Goal: Transaction & Acquisition: Purchase product/service

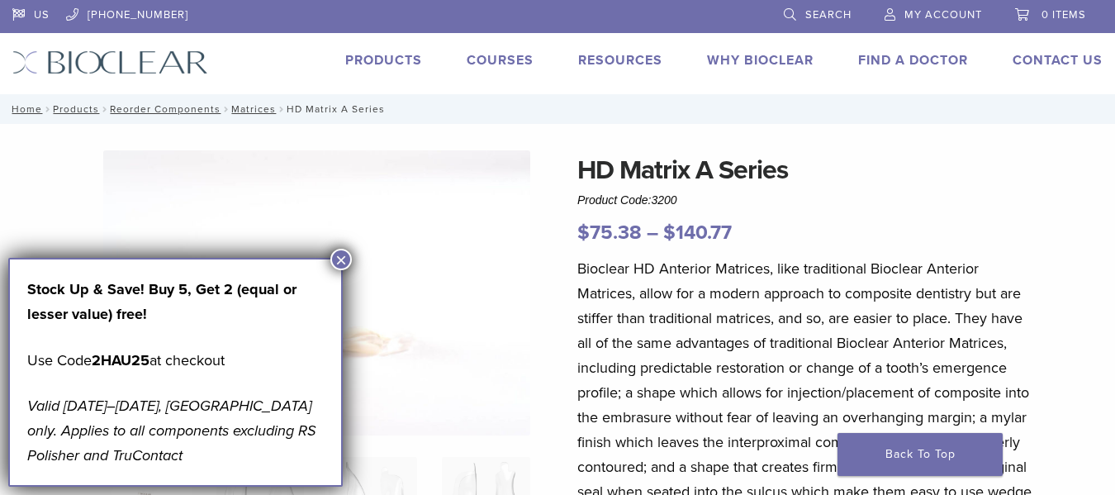
click at [336, 255] on button "×" at bounding box center [340, 259] width 21 height 21
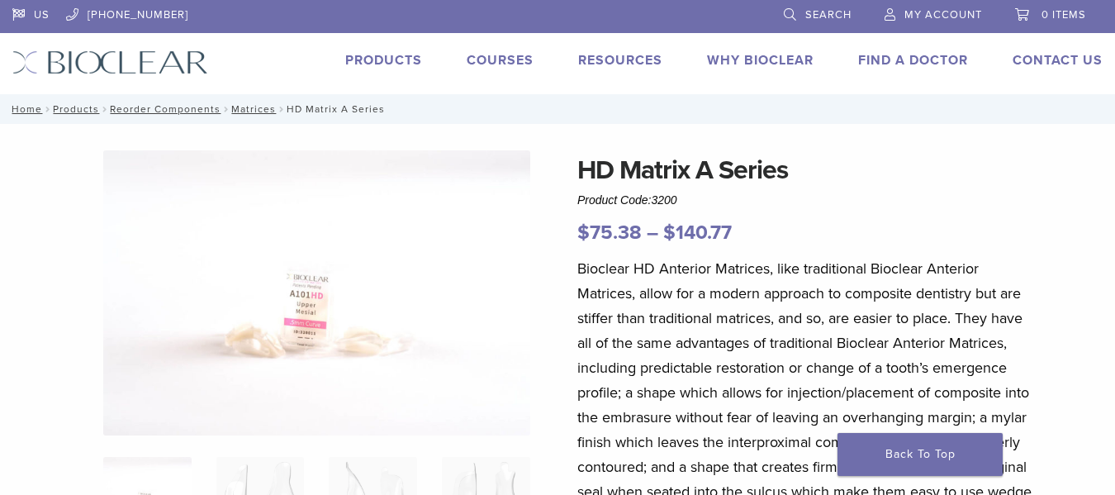
drag, startPoint x: 654, startPoint y: 203, endPoint x: 685, endPoint y: 202, distance: 31.4
click at [685, 202] on div "HD Matrix A Series Product Code: 3200 $ 75.38 – $ 140.77 Price range: $75.38 th…" at bounding box center [804, 198] width 454 height 97
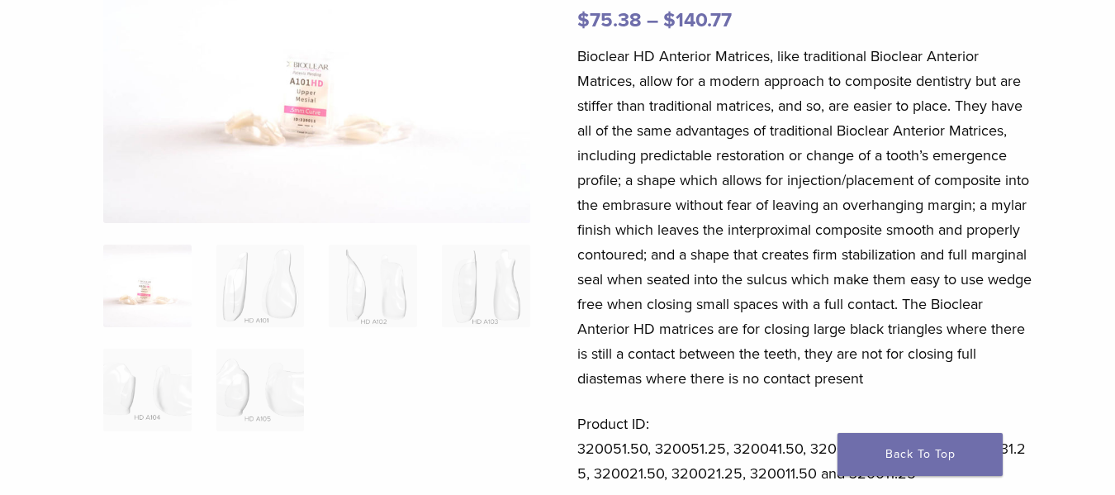
scroll to position [253, 0]
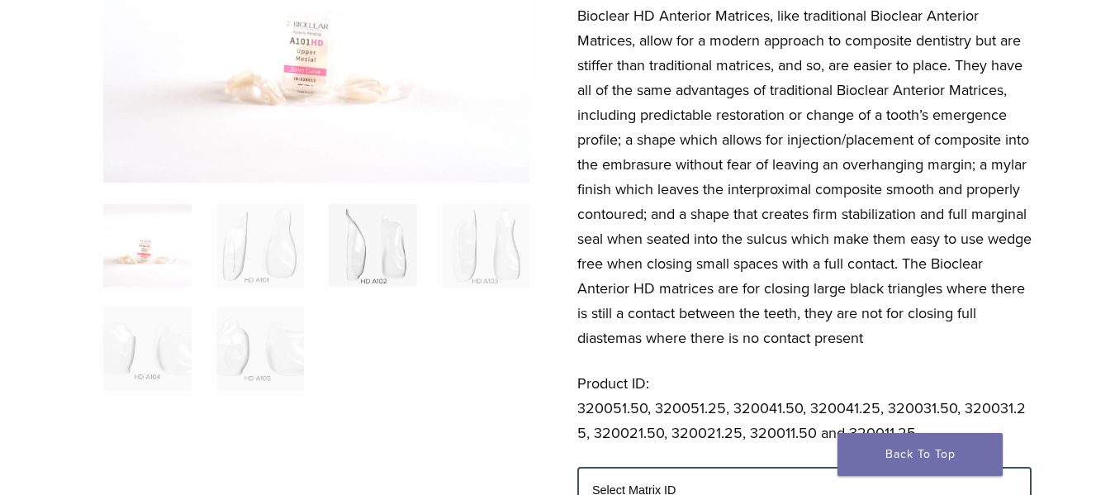
click at [394, 263] on img at bounding box center [373, 245] width 88 height 83
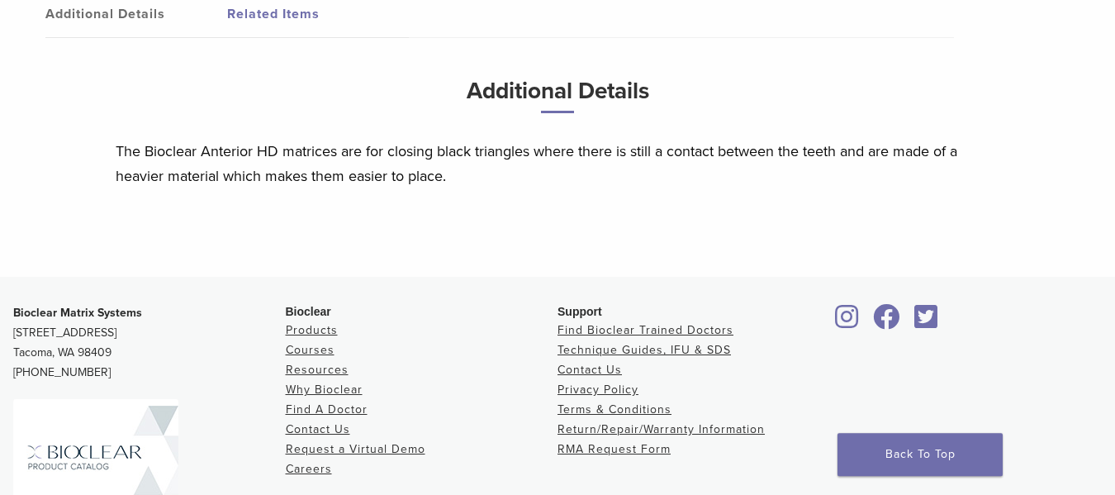
scroll to position [1097, 0]
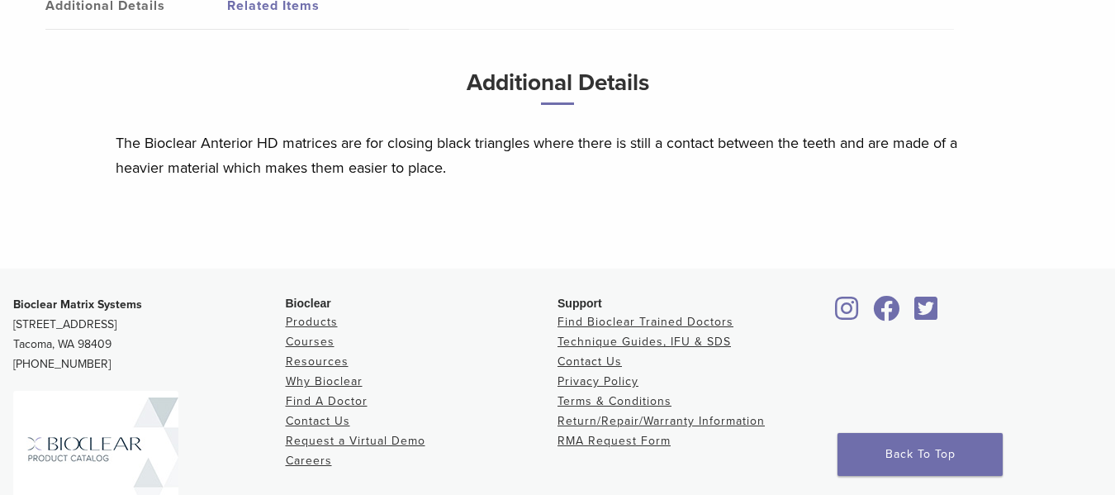
drag, startPoint x: 8, startPoint y: 301, endPoint x: 180, endPoint y: 368, distance: 184.6
click at [180, 368] on div "Bioclear Matrix Systems 3901 South Fife Street, Suite 100 Tacoma, WA 98409 1.85…" at bounding box center [557, 466] width 1115 height 368
click at [129, 331] on p "Bioclear Matrix Systems 3901 South Fife Street, Suite 100 Tacoma, WA 98409 1.85…" at bounding box center [149, 334] width 272 height 79
click at [130, 322] on p "Bioclear Matrix Systems 3901 South Fife Street, Suite 100 Tacoma, WA 98409 1.85…" at bounding box center [149, 334] width 272 height 79
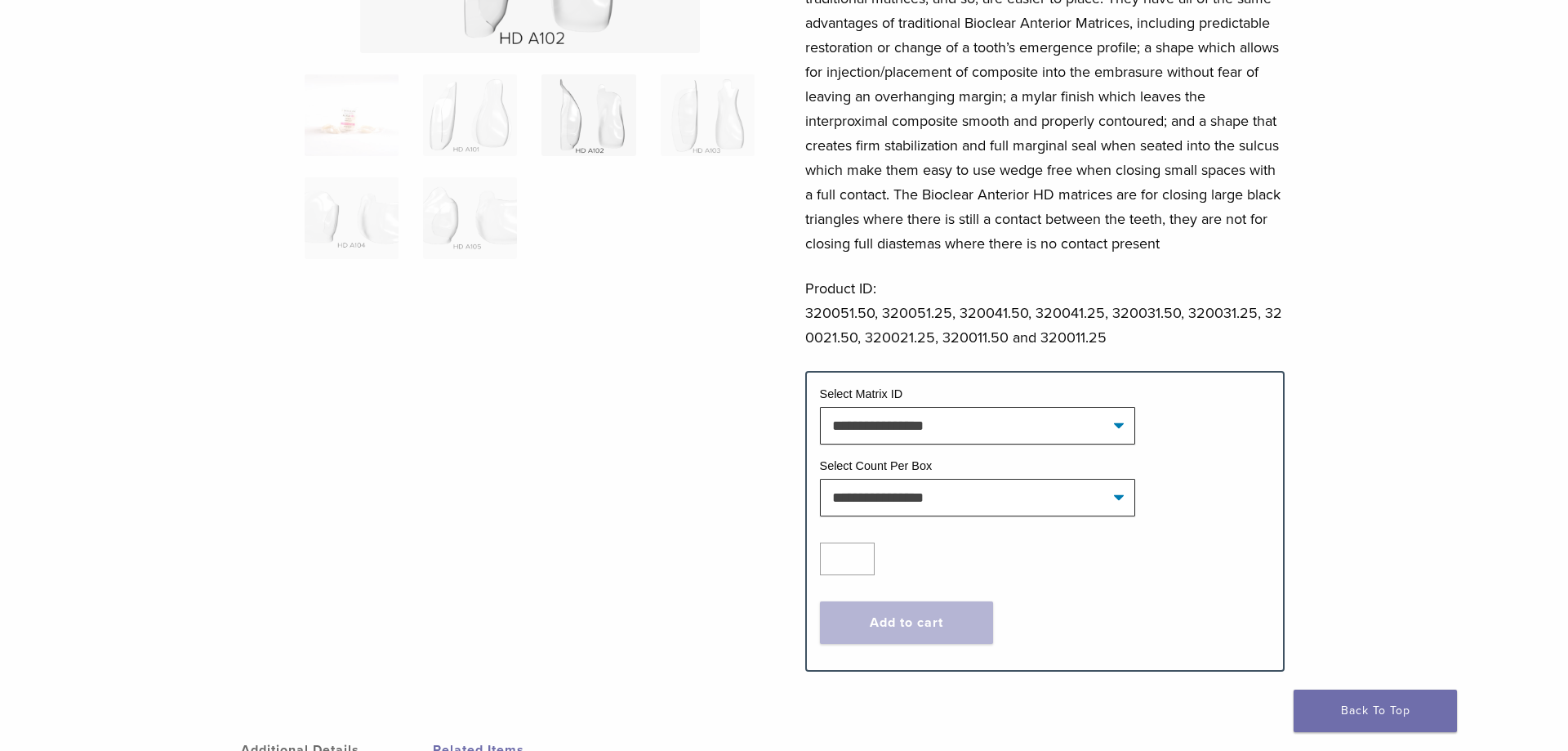
scroll to position [216, 0]
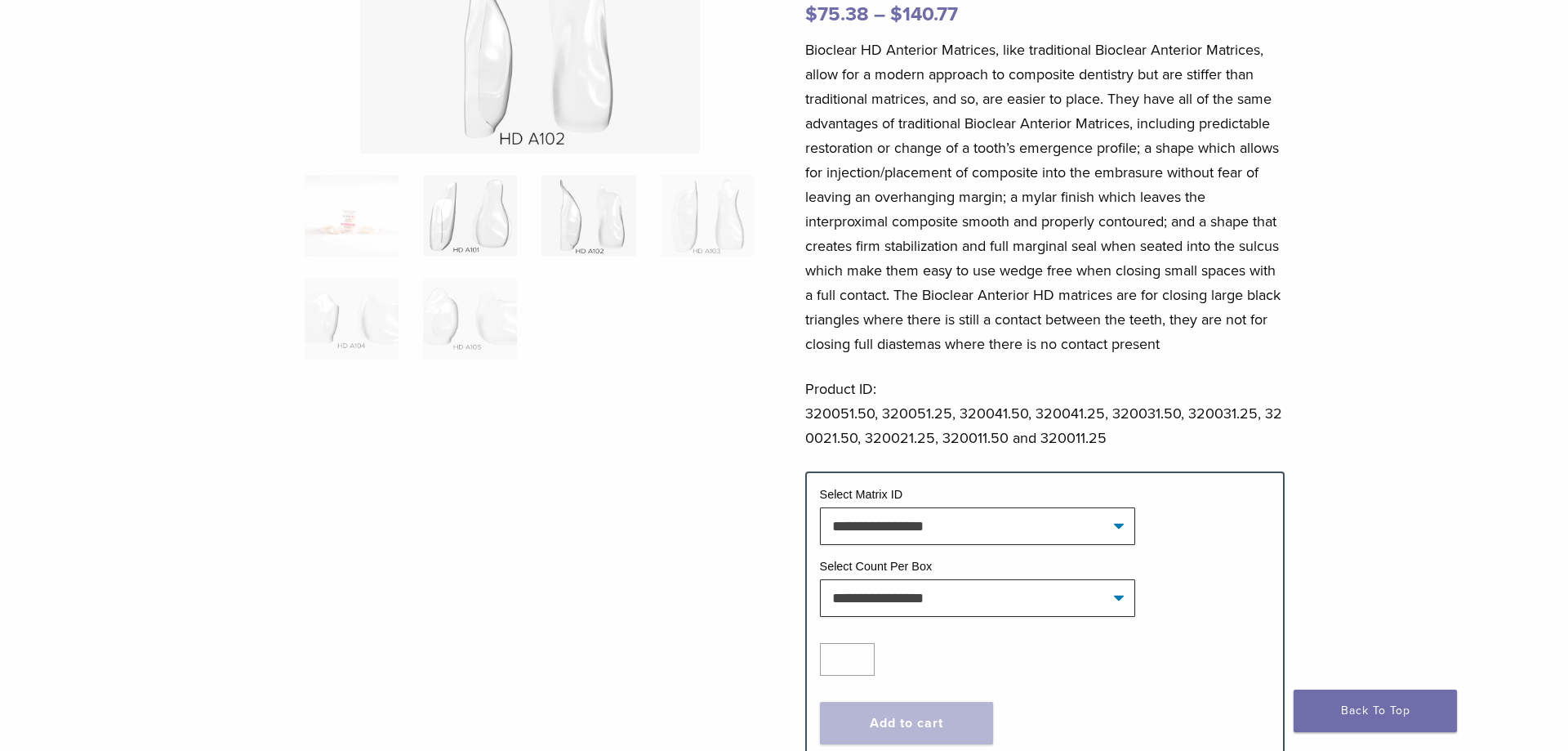
click at [491, 235] on img at bounding box center [470, 216] width 94 height 82
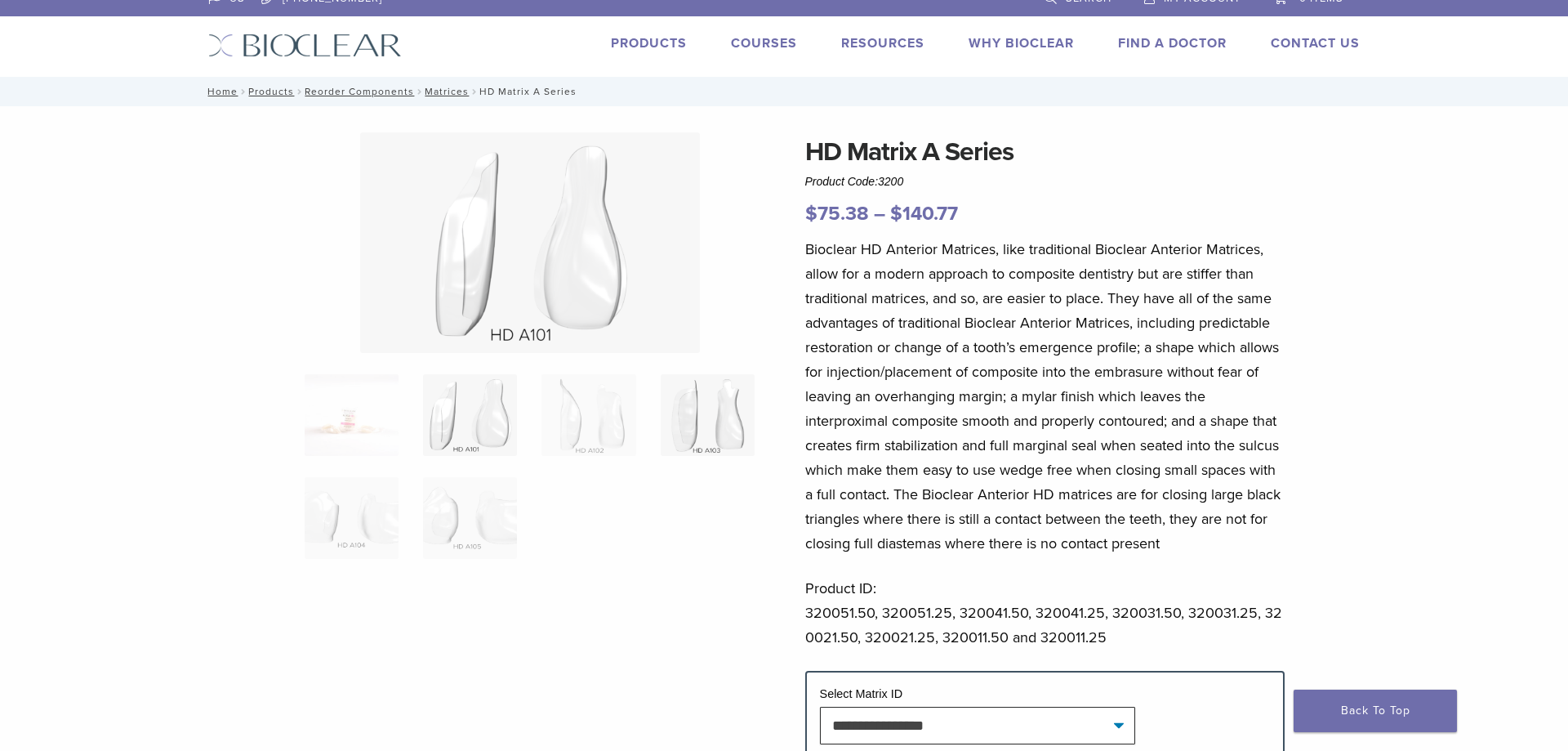
scroll to position [0, 0]
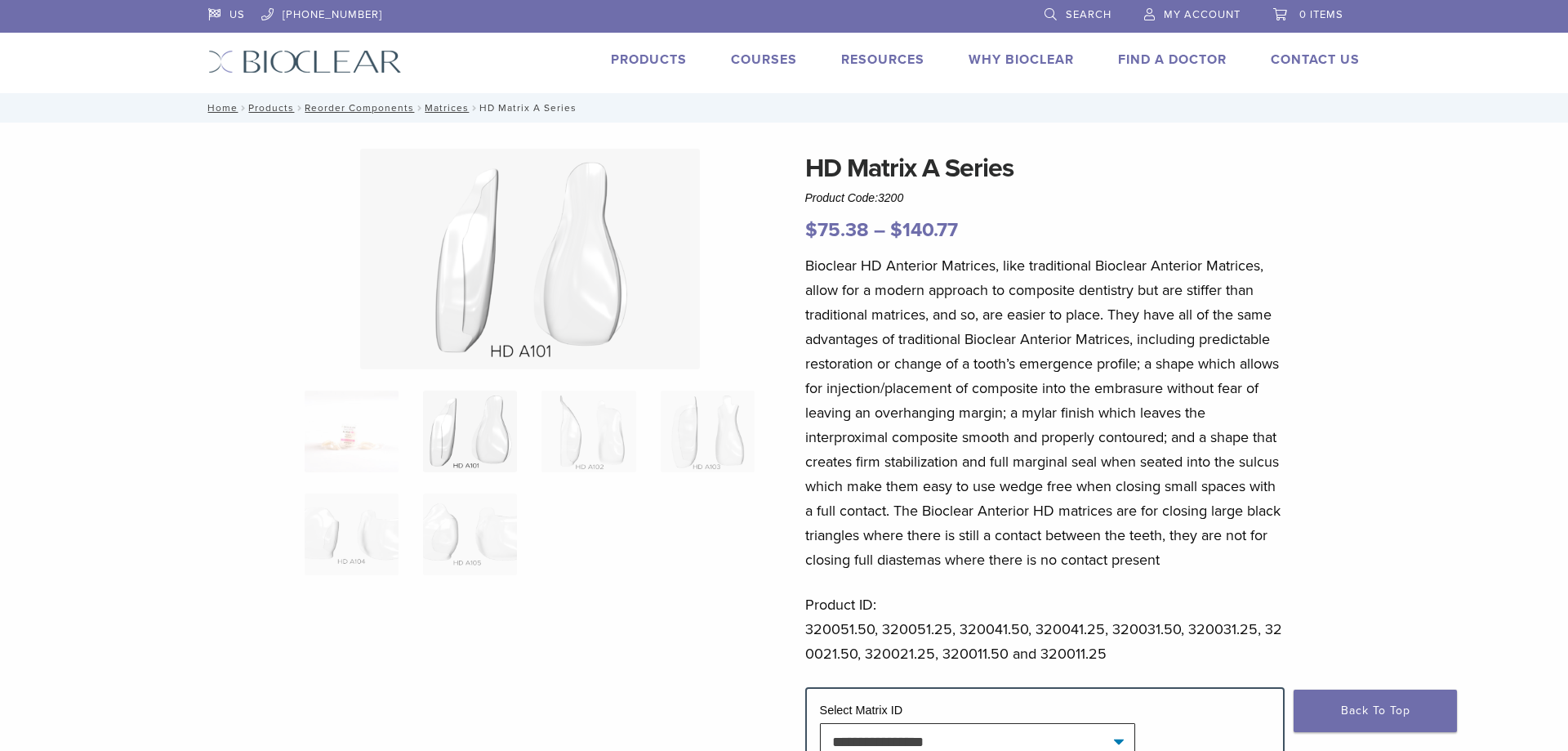
click at [520, 285] on img at bounding box center [530, 258] width 340 height 221
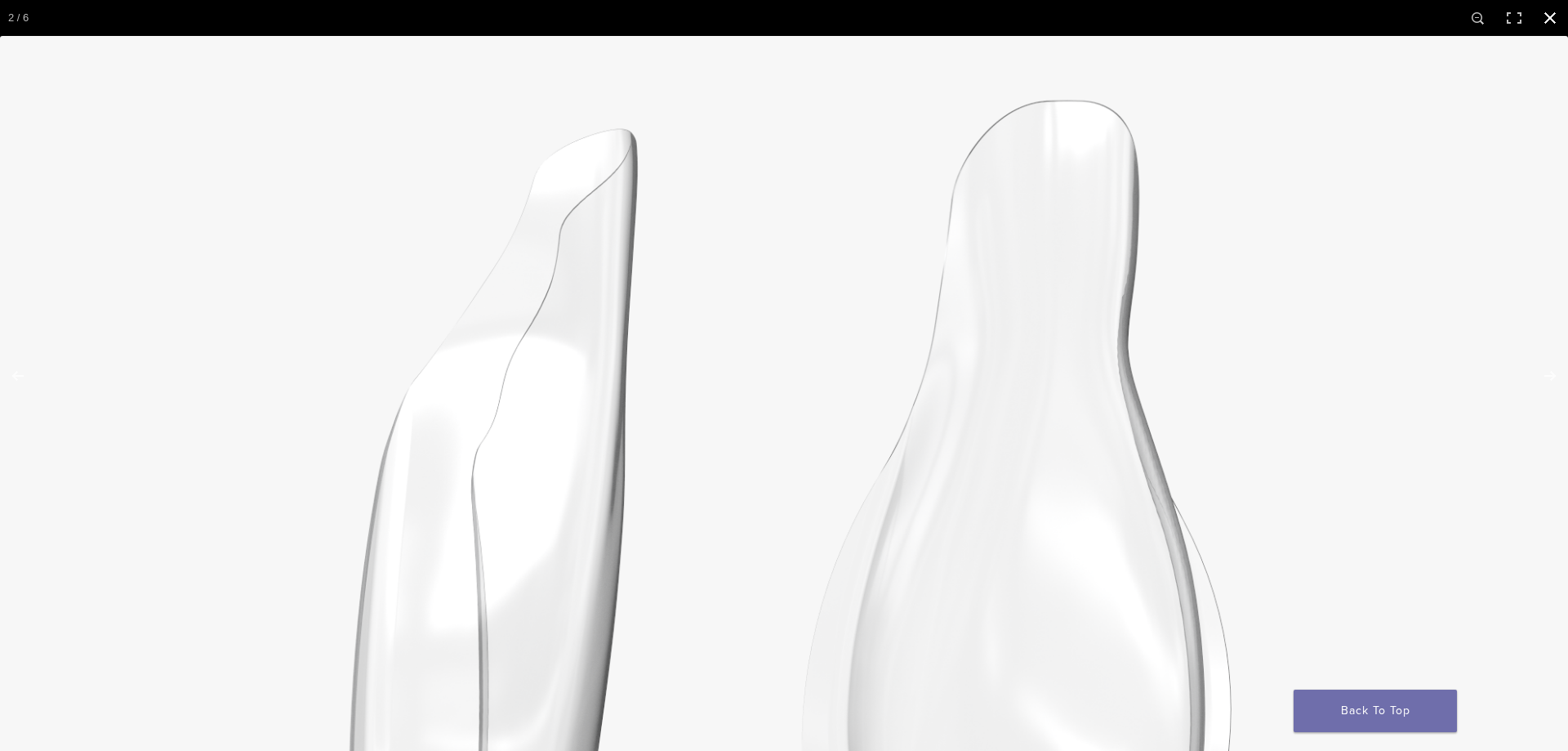
click at [1102, 11] on button "Close (Esc)" at bounding box center [1550, 18] width 36 height 36
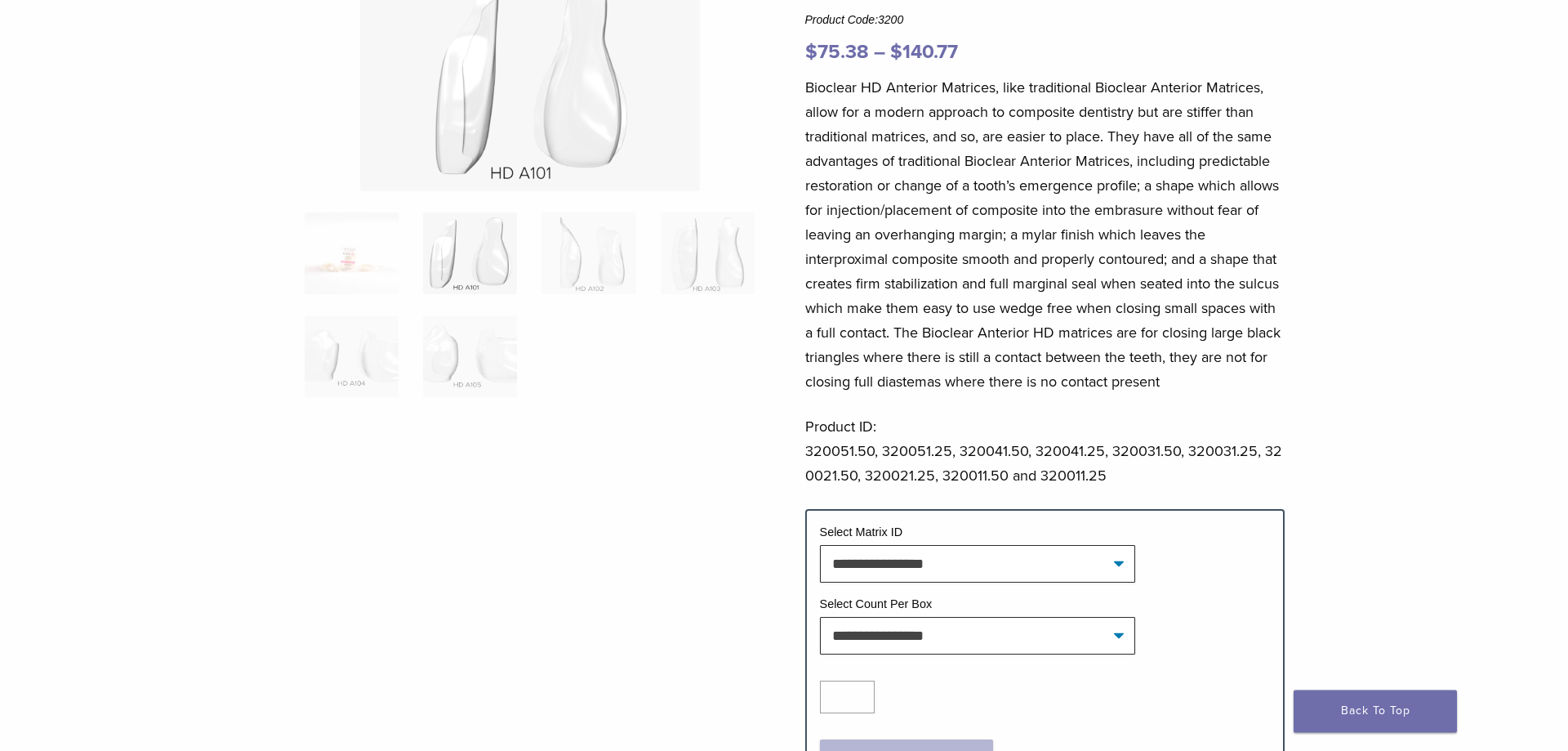
scroll to position [250, 0]
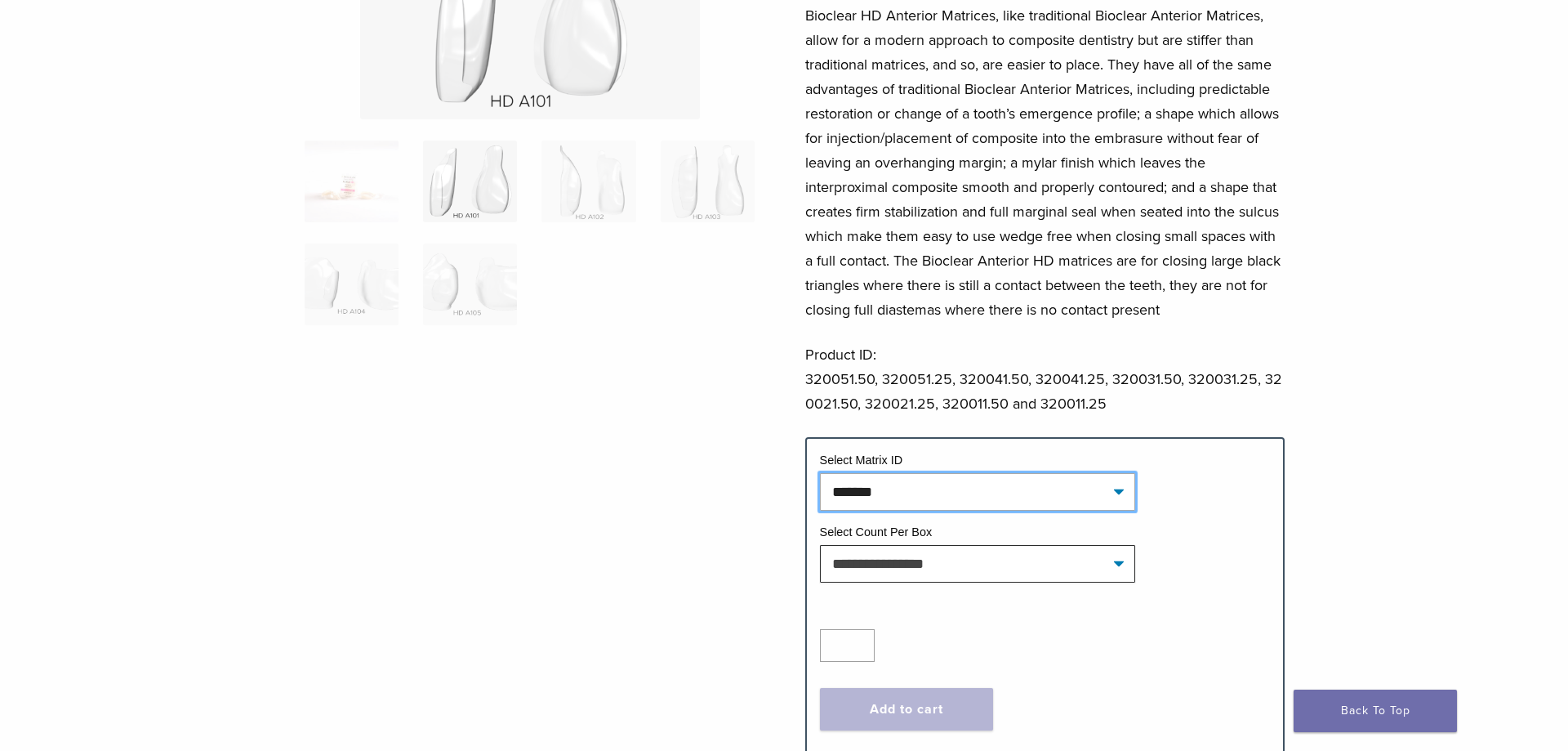
select select "*******"
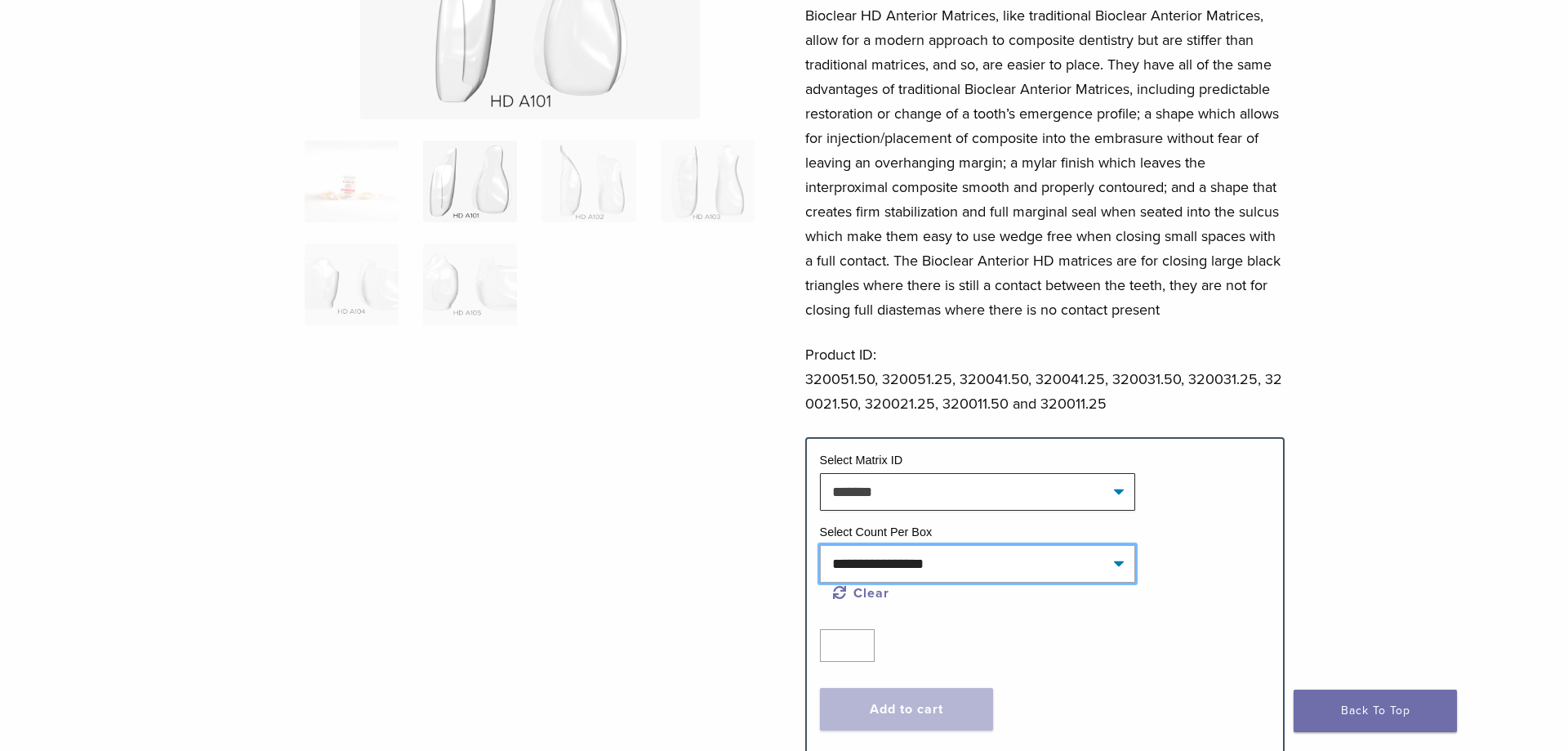
click at [820, 489] on select "**********" at bounding box center [977, 564] width 316 height 38
select select "*****"
select select "*******"
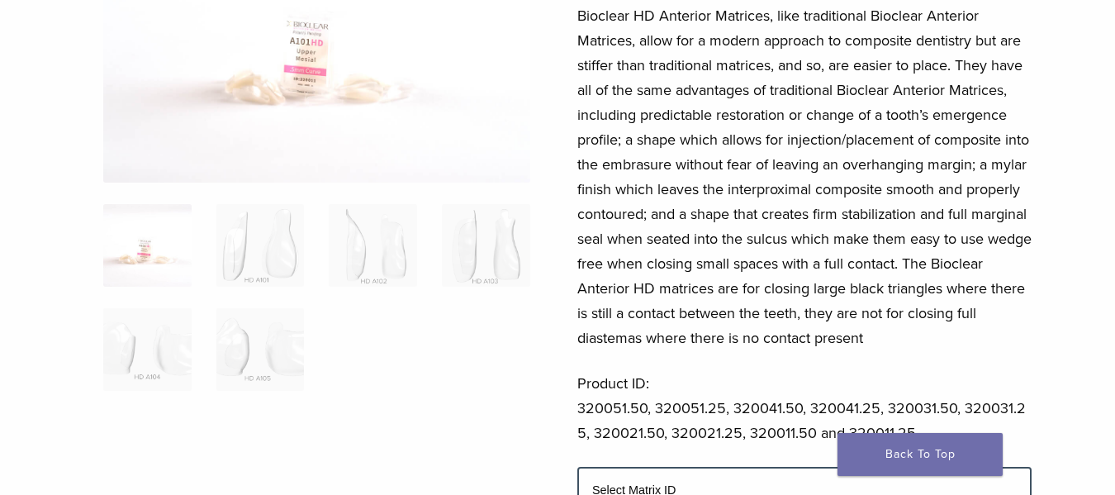
scroll to position [84, 0]
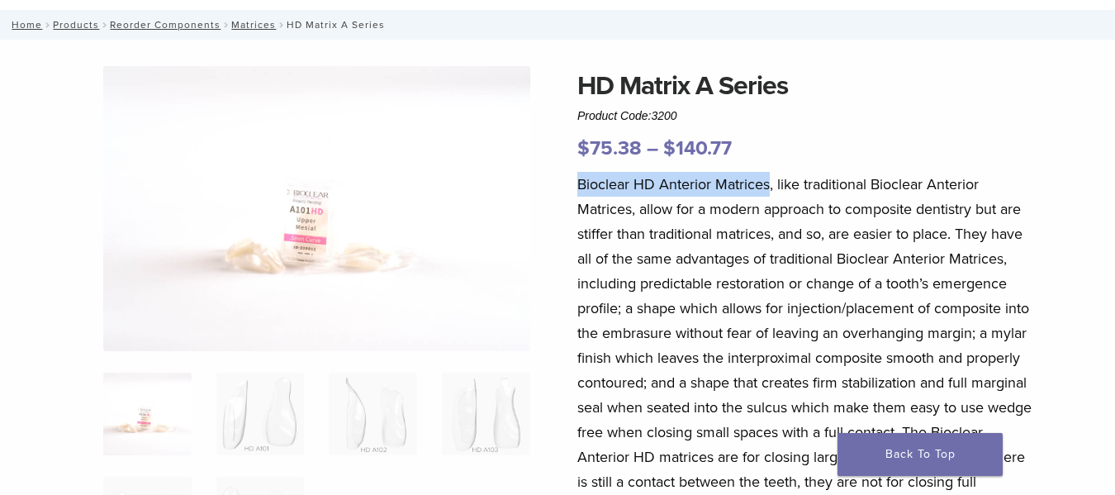
drag, startPoint x: 577, startPoint y: 187, endPoint x: 771, endPoint y: 190, distance: 194.1
click at [771, 190] on p "Bioclear HD Anterior Matrices, like traditional Bioclear Anterior Matrices, all…" at bounding box center [804, 345] width 454 height 347
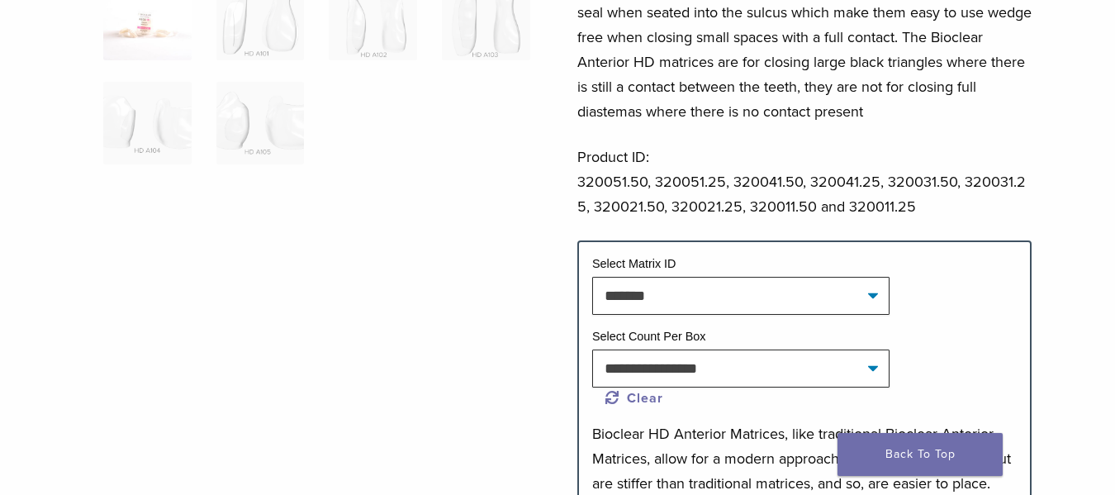
scroll to position [505, 0]
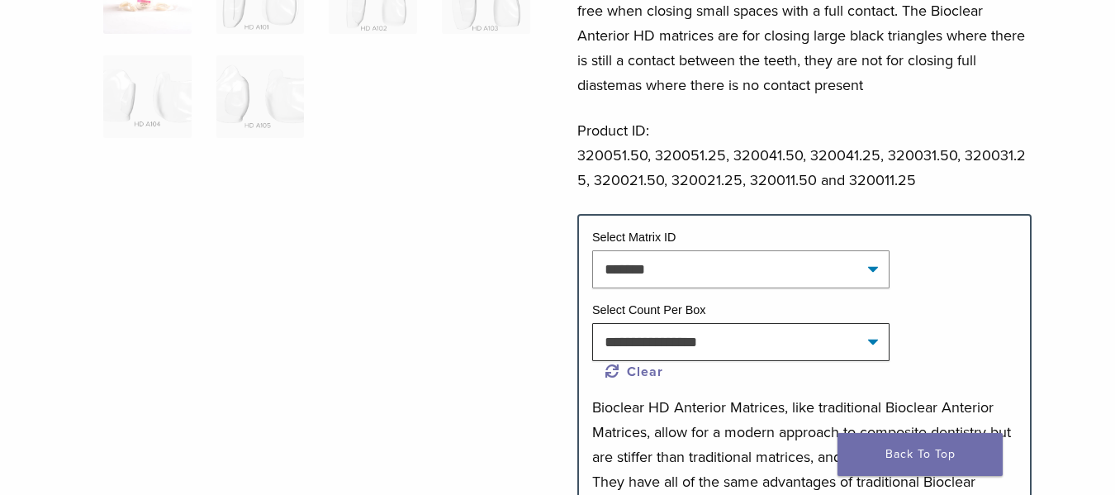
click at [501, 315] on div at bounding box center [316, 290] width 427 height 1291
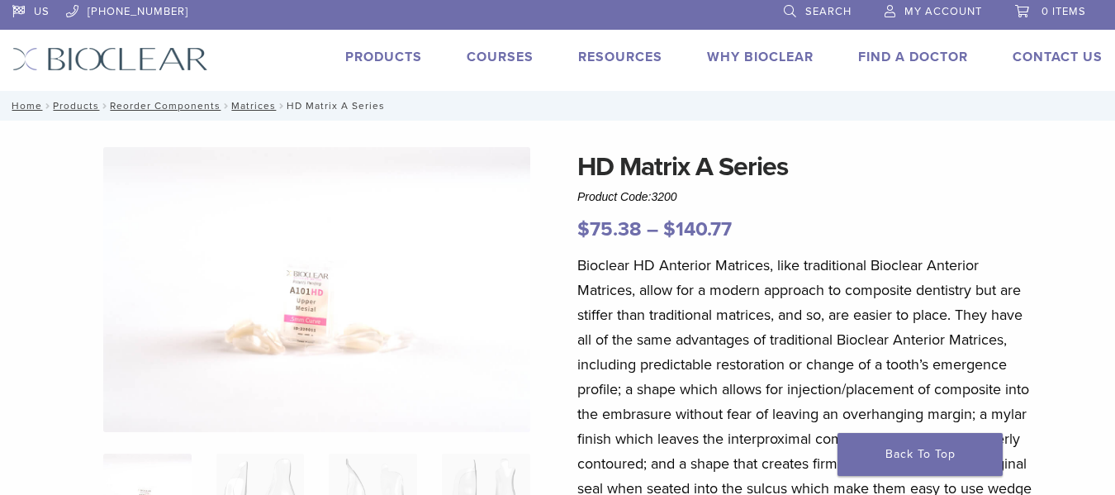
scroll to position [0, 0]
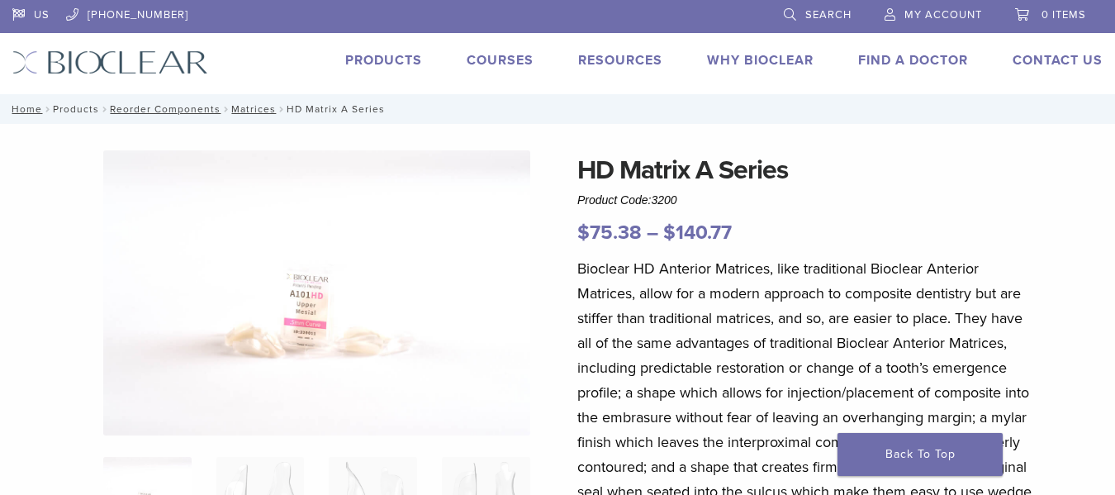
click at [78, 110] on link "Products" at bounding box center [76, 109] width 46 height 12
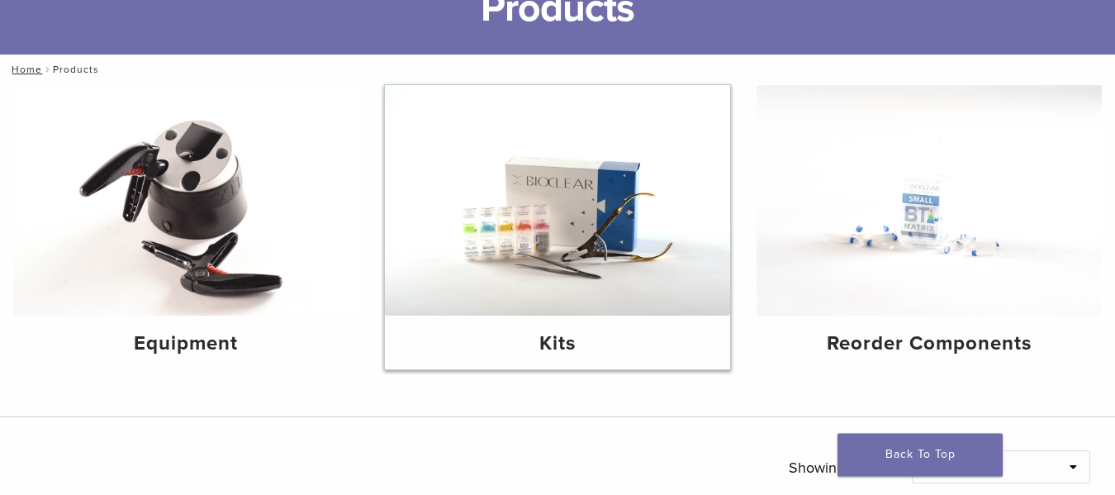
scroll to position [168, 0]
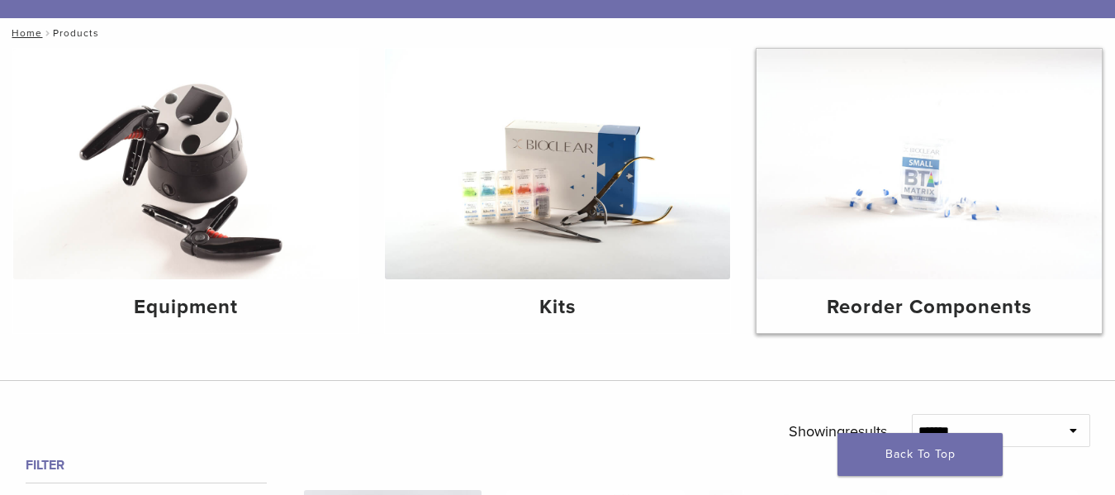
click at [864, 309] on h4 "Reorder Components" at bounding box center [929, 307] width 319 height 30
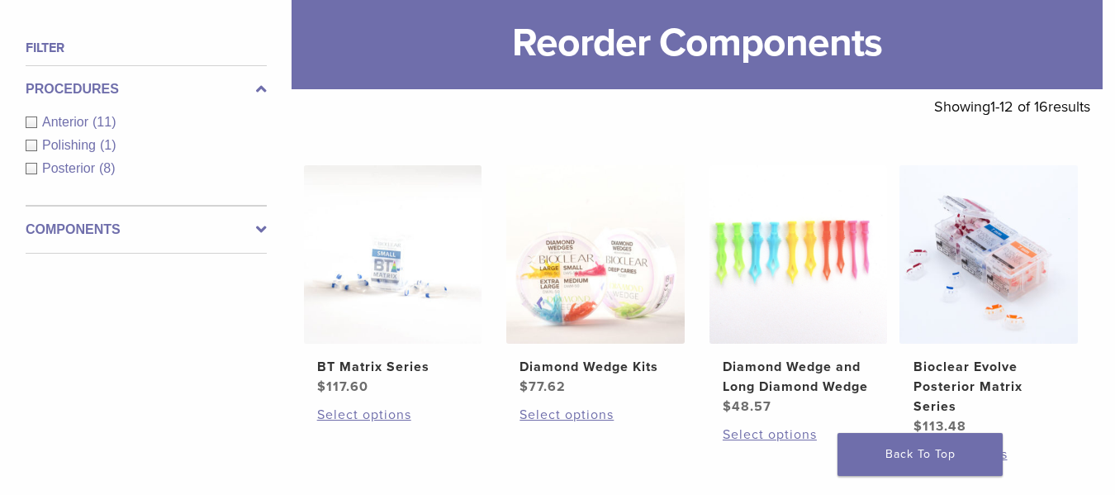
scroll to position [253, 0]
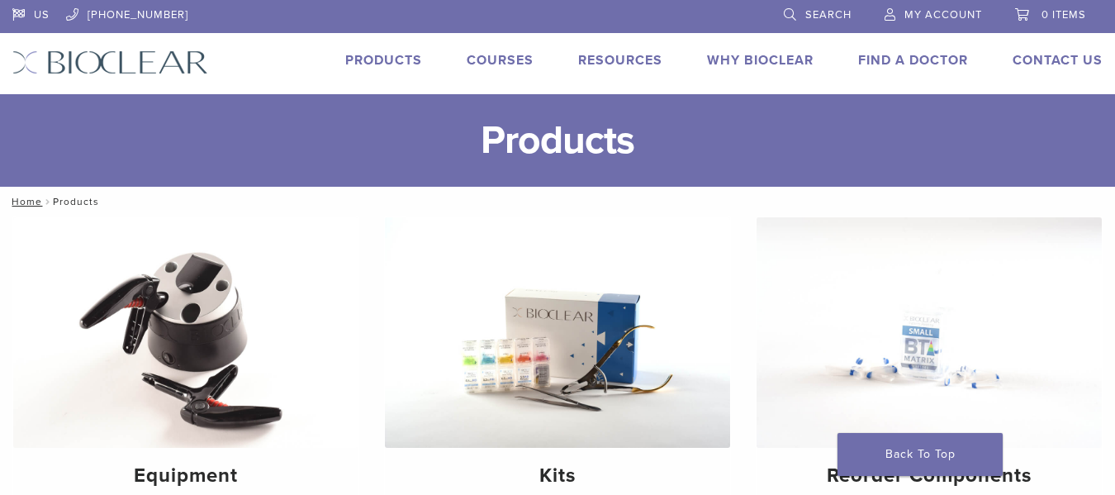
scroll to position [168, 0]
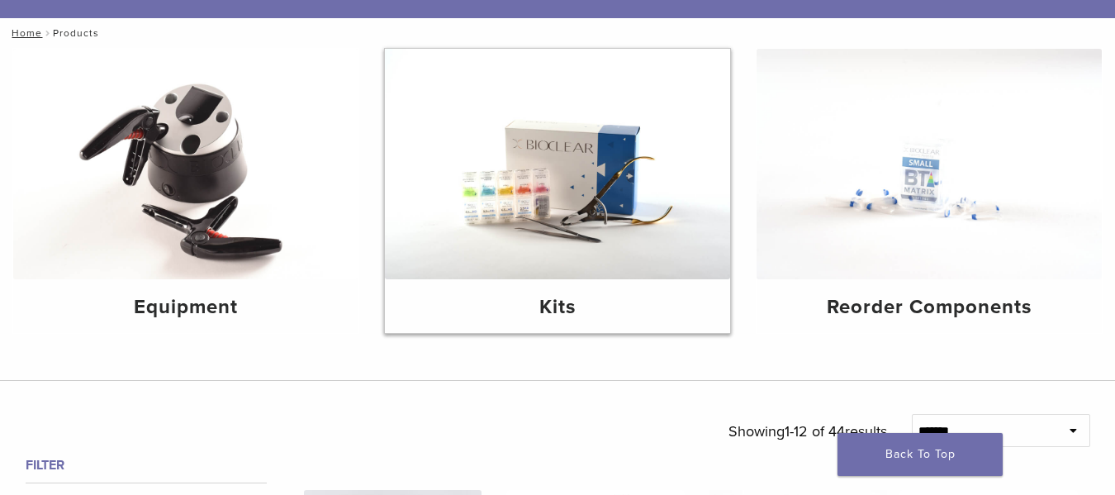
click at [552, 234] on img at bounding box center [557, 164] width 345 height 230
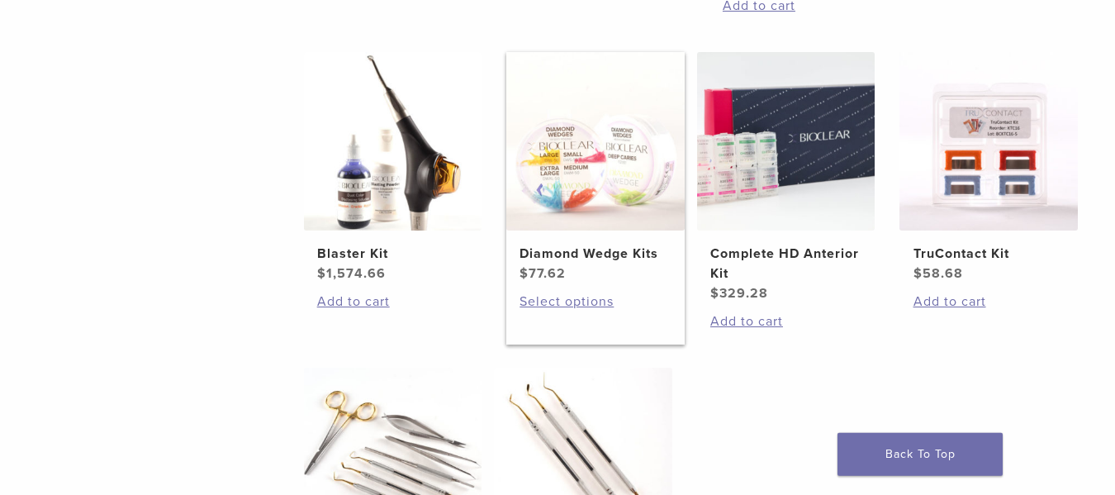
scroll to position [674, 0]
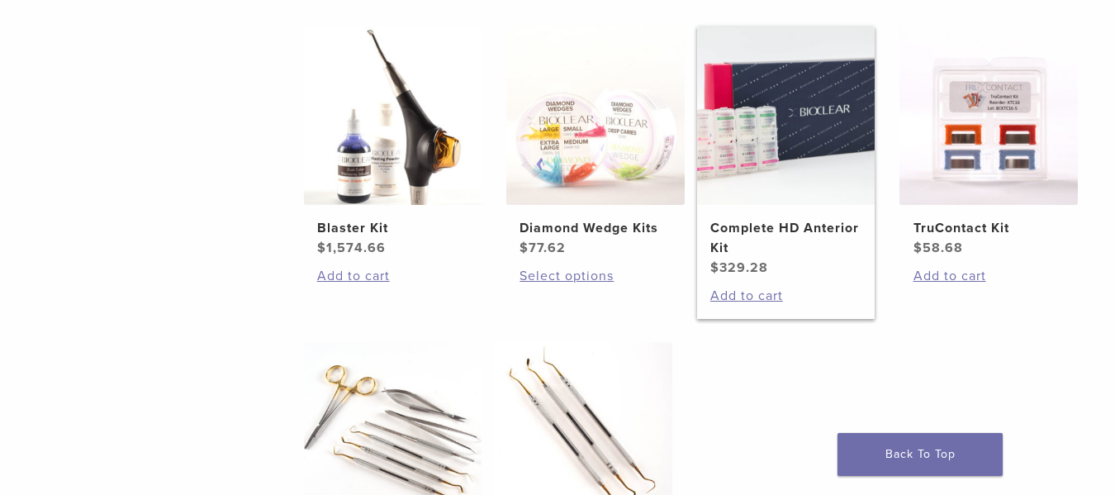
click at [756, 222] on h2 "Complete HD Anterior Kit" at bounding box center [785, 238] width 151 height 40
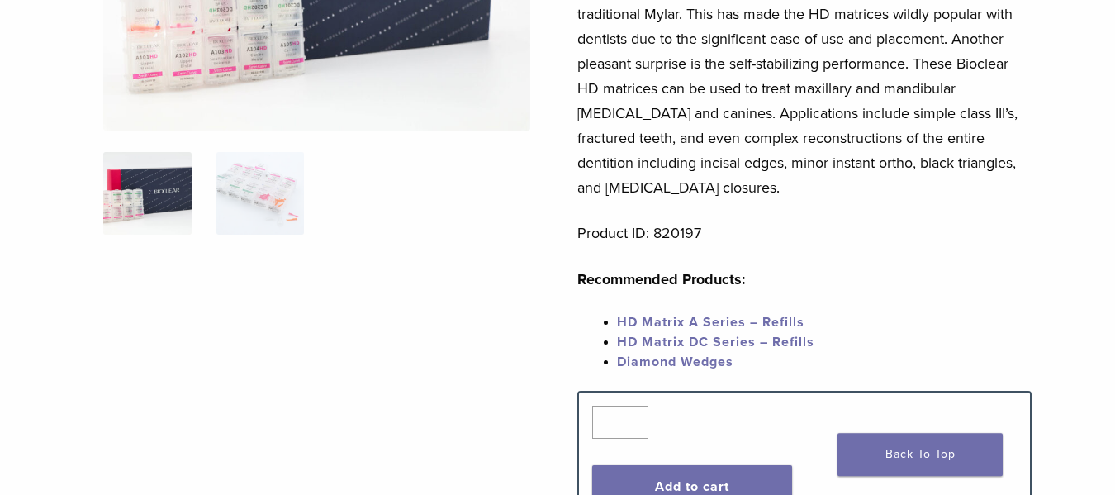
scroll to position [337, 0]
